Goal: Information Seeking & Learning: Learn about a topic

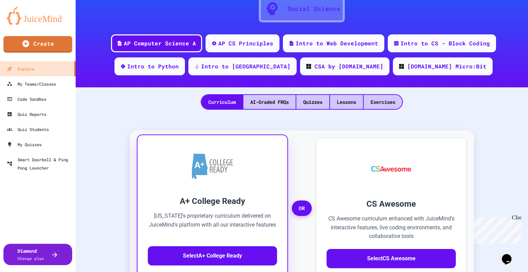
scroll to position [103, 0]
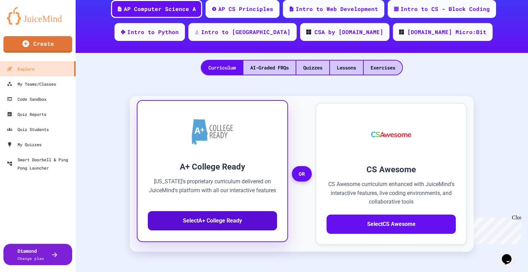
click at [214, 218] on button "Select A+ College Ready" at bounding box center [212, 220] width 129 height 19
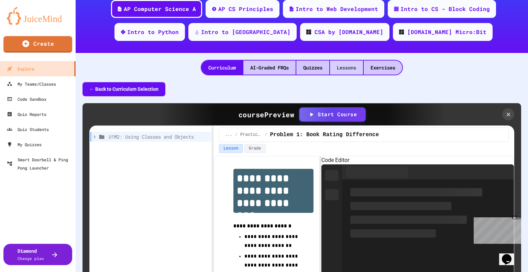
drag, startPoint x: 342, startPoint y: 68, endPoint x: 352, endPoint y: 70, distance: 10.3
click at [342, 68] on div "Lessons" at bounding box center [346, 68] width 33 height 14
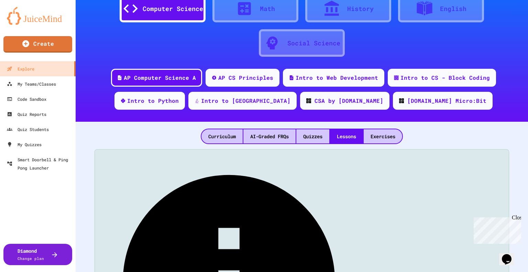
scroll to position [57, 0]
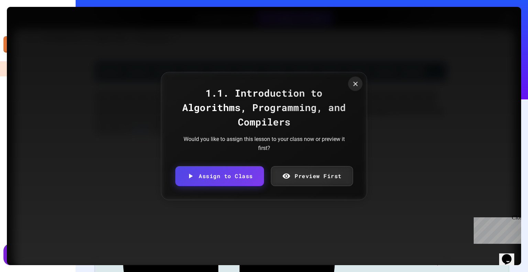
click at [354, 84] on icon at bounding box center [356, 84] width 8 height 8
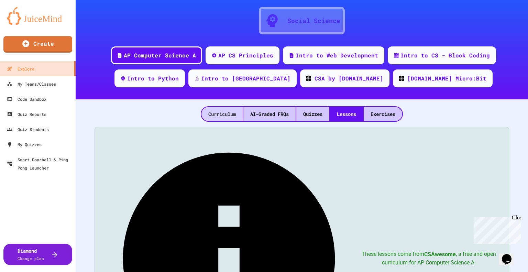
click at [218, 115] on div "Curriculum" at bounding box center [222, 114] width 41 height 14
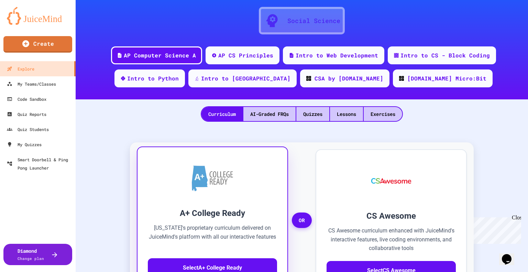
scroll to position [160, 0]
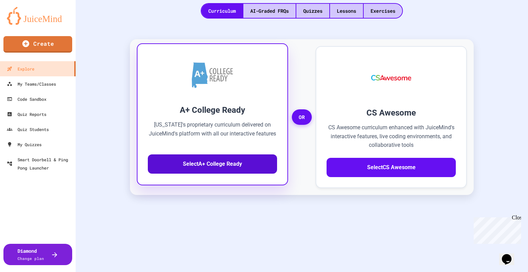
click at [208, 165] on button "Select A+ College Ready" at bounding box center [212, 163] width 129 height 19
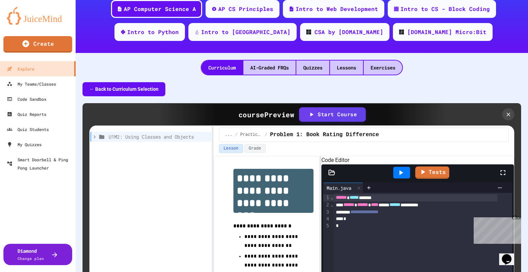
scroll to position [138, 0]
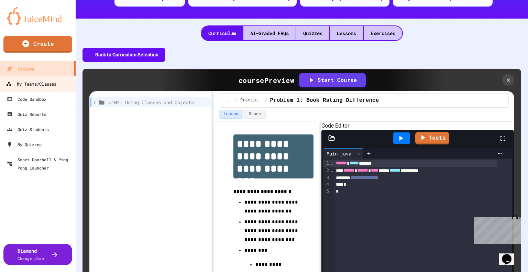
click at [31, 84] on div "My Teams/Classes" at bounding box center [31, 84] width 51 height 9
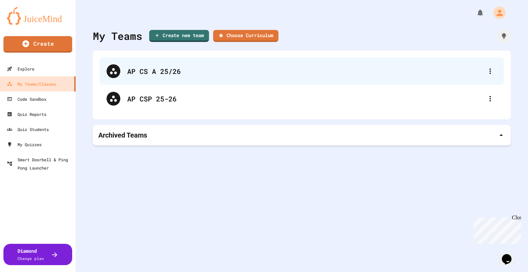
click at [205, 71] on div "AP CS A 25/26" at bounding box center [305, 71] width 356 height 10
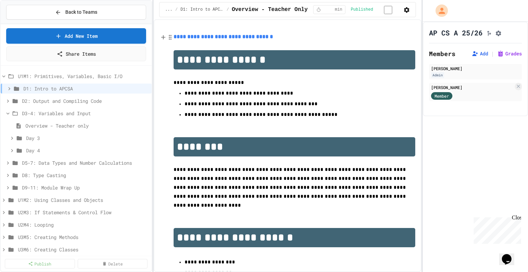
click at [236, 39] on link "**********" at bounding box center [223, 36] width 99 height 5
click at [242, 26] on link "[URL][DOMAIN_NAME]" at bounding box center [244, 22] width 49 height 7
click at [47, 101] on span "D2: Output and Compiling Code" at bounding box center [82, 100] width 120 height 7
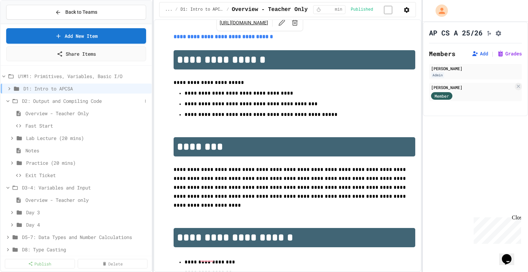
click at [47, 100] on span "D2: Output and Compiling Code" at bounding box center [82, 100] width 120 height 7
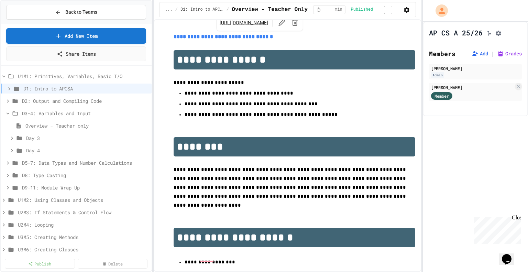
click at [47, 100] on span "D2: Output and Compiling Code" at bounding box center [85, 100] width 127 height 7
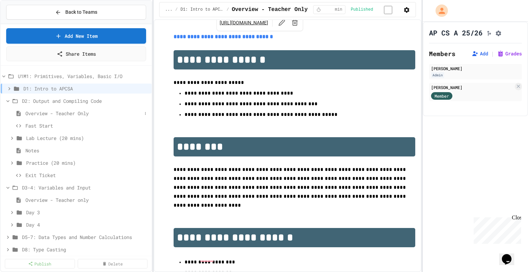
click at [38, 114] on span "Overview - Teacher Only" at bounding box center [83, 113] width 117 height 7
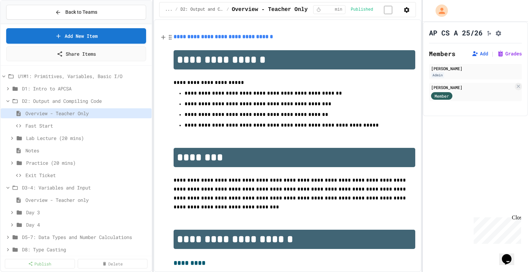
click at [228, 39] on link "**********" at bounding box center [223, 36] width 99 height 5
click at [229, 26] on link "[URL][DOMAIN_NAME]" at bounding box center [235, 22] width 49 height 7
click at [7, 100] on icon at bounding box center [8, 101] width 6 height 6
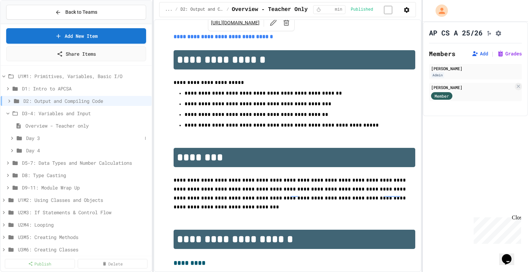
click at [12, 138] on icon at bounding box center [12, 138] width 6 height 6
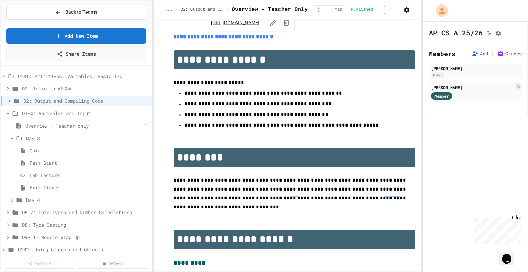
click at [44, 125] on span "Overview - Teacher only" at bounding box center [83, 125] width 117 height 7
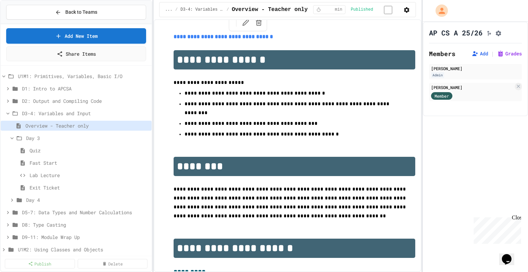
click at [246, 39] on link "**********" at bounding box center [223, 36] width 99 height 5
click at [239, 25] on link "[URL][DOMAIN_NAME]" at bounding box center [256, 22] width 49 height 7
click at [84, 13] on span "Back to Teams" at bounding box center [81, 12] width 32 height 7
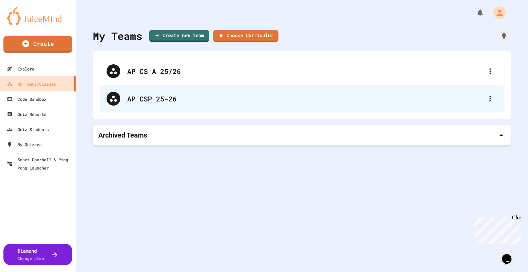
click at [206, 99] on div "AP CSP 25-26" at bounding box center [305, 99] width 356 height 10
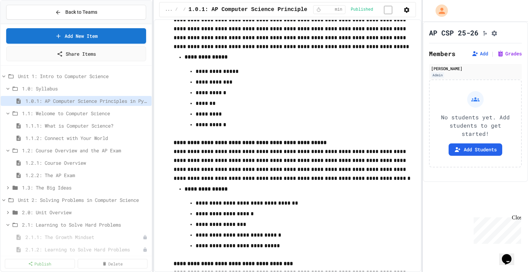
scroll to position [4474, 0]
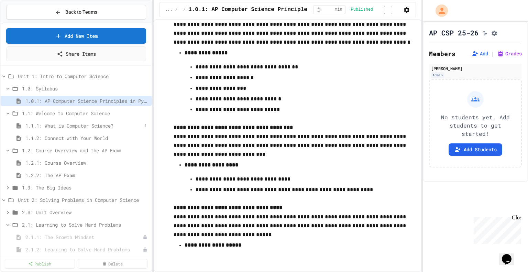
click at [65, 124] on span "1.1.1: What is Computer Science?" at bounding box center [83, 125] width 117 height 7
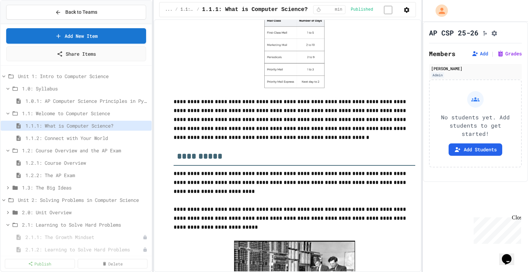
scroll to position [2064, 0]
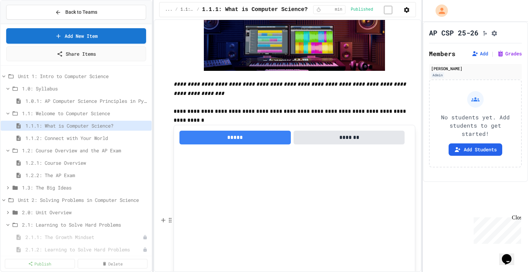
scroll to position [998, 0]
